Goal: Book appointment/travel/reservation

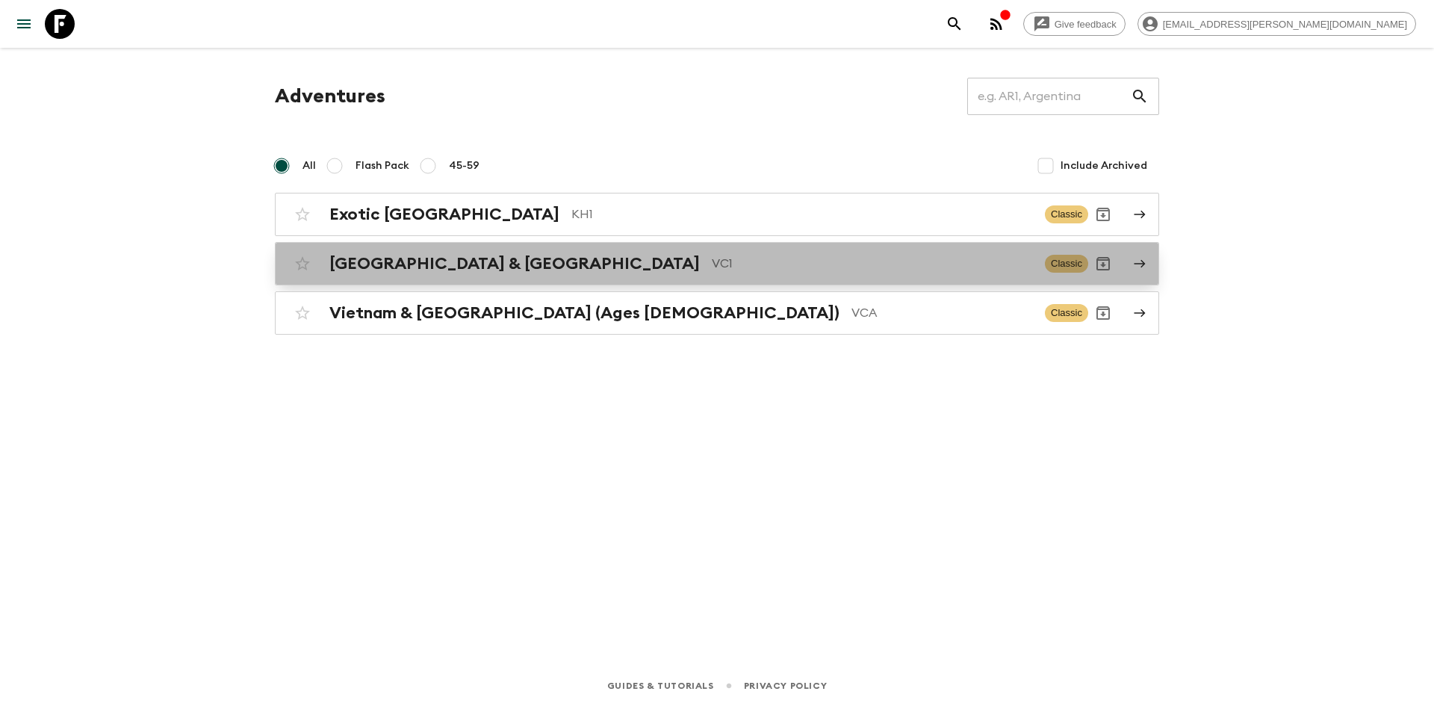
click at [476, 261] on h2 "[GEOGRAPHIC_DATA] & [GEOGRAPHIC_DATA]" at bounding box center [514, 263] width 370 height 19
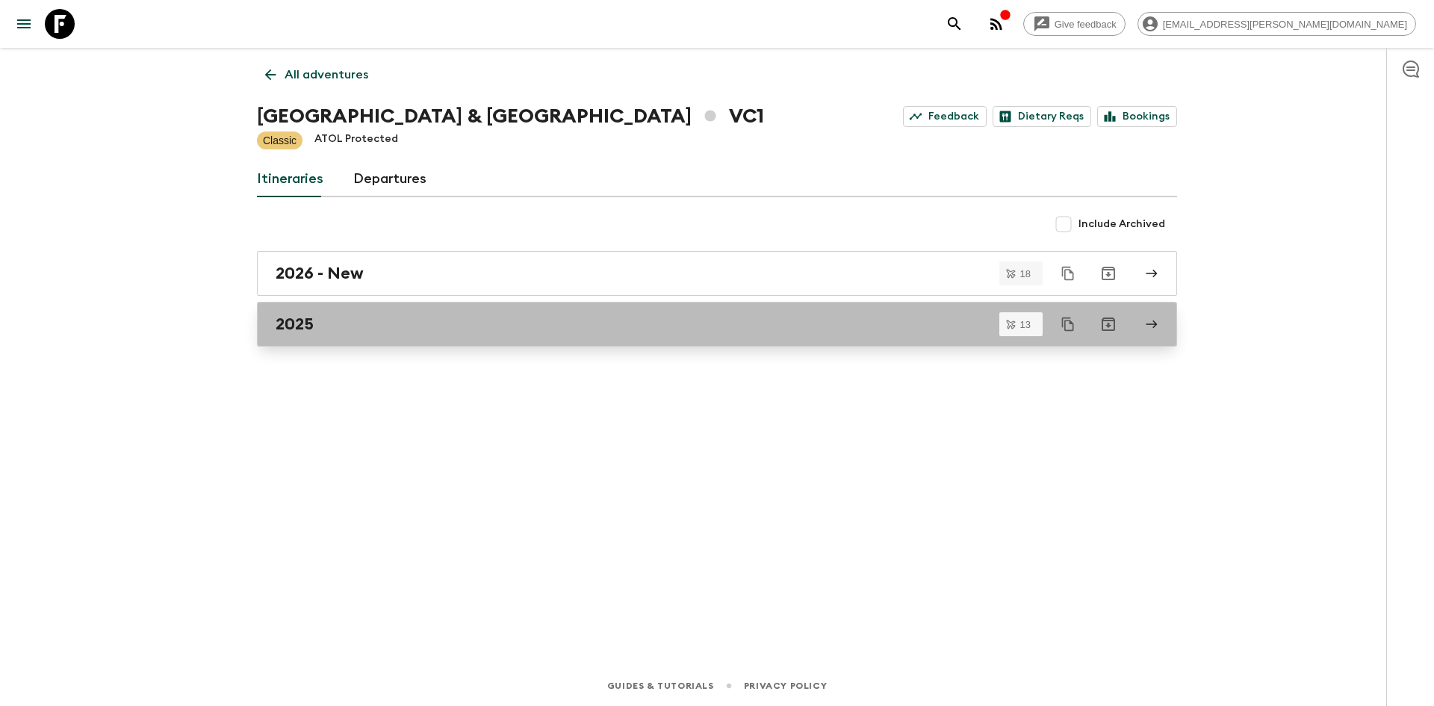
click at [543, 326] on div "2025" at bounding box center [703, 323] width 854 height 19
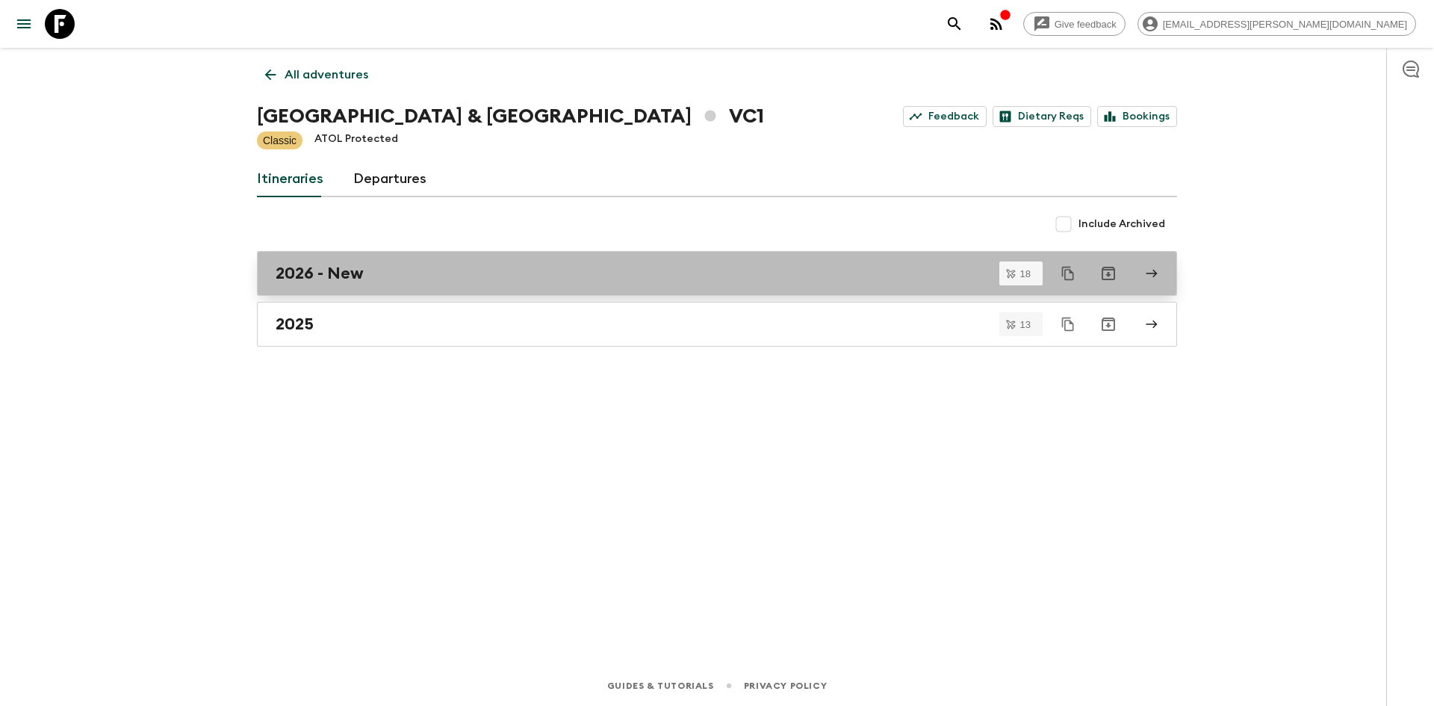
click at [396, 278] on div "2026 - New" at bounding box center [703, 273] width 854 height 19
